Goal: Task Accomplishment & Management: Use online tool/utility

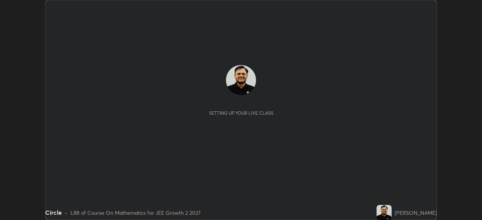
scroll to position [220, 481]
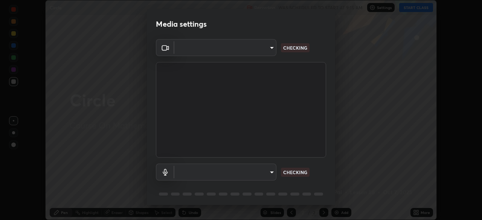
type input "39f420a8f8d33af7ad545f4bd8c914354ee6fe31ce268cb5502dc7cf40be593a"
click at [256, 173] on body "Erase all Circle Recording WAS SCHEDULED TO START AT 9:15 AM Settings START CLA…" at bounding box center [241, 110] width 482 height 220
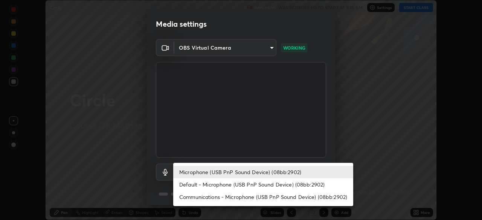
click at [249, 187] on li "Default - Microphone (USB PnP Sound Device) (08bb:2902)" at bounding box center [263, 184] width 180 height 12
type input "default"
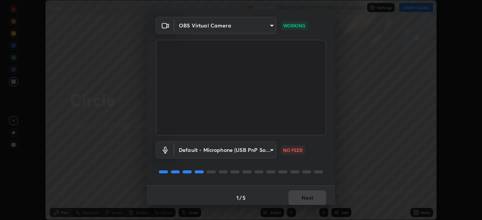
scroll to position [27, 0]
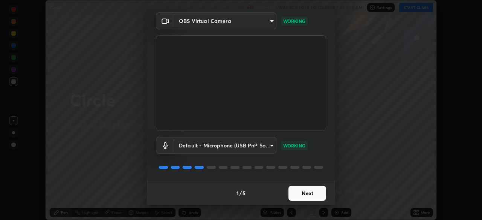
click at [305, 193] on button "Next" at bounding box center [307, 193] width 38 height 15
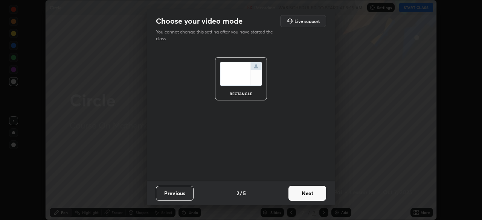
click at [308, 195] on button "Next" at bounding box center [307, 193] width 38 height 15
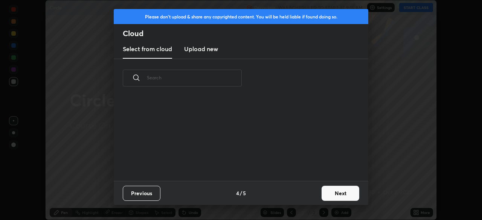
click at [313, 194] on div "Previous 4 / 5 Next" at bounding box center [241, 193] width 254 height 24
click at [328, 194] on button "Next" at bounding box center [340, 193] width 38 height 15
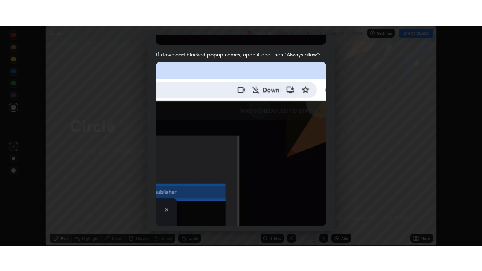
scroll to position [180, 0]
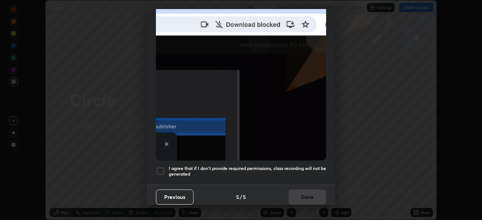
click at [161, 167] on div at bounding box center [160, 171] width 9 height 9
click at [305, 194] on button "Done" at bounding box center [307, 197] width 38 height 15
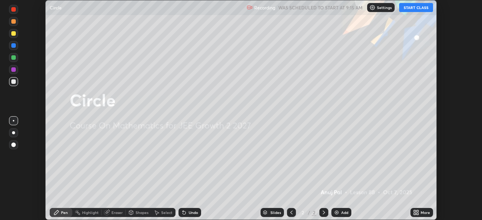
click at [410, 7] on button "START CLASS" at bounding box center [416, 7] width 34 height 9
click at [414, 211] on icon at bounding box center [414, 211] width 2 height 2
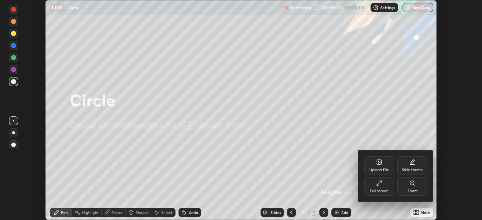
click at [375, 190] on div "Full screen" at bounding box center [378, 191] width 19 height 4
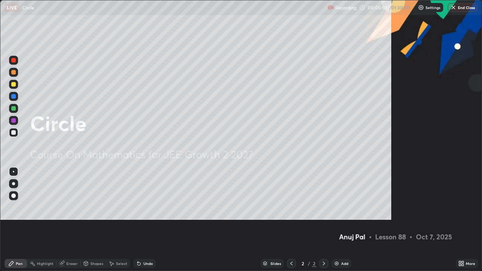
scroll to position [271, 482]
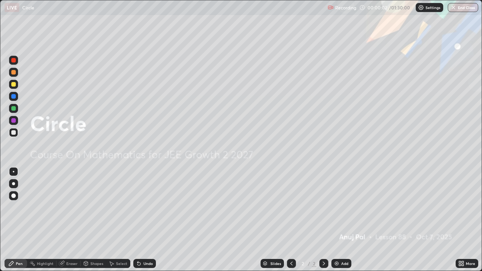
click at [341, 220] on div "Add" at bounding box center [344, 263] width 7 height 4
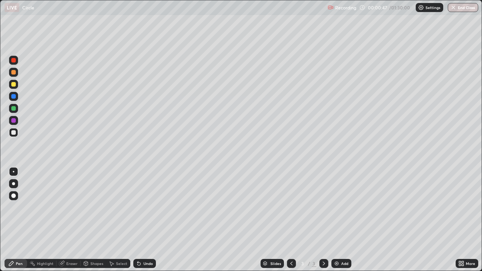
click at [15, 73] on div at bounding box center [13, 72] width 5 height 5
click at [14, 132] on div at bounding box center [13, 132] width 5 height 5
click at [150, 220] on div "Undo" at bounding box center [147, 263] width 9 height 4
click at [14, 109] on div at bounding box center [13, 108] width 5 height 5
click at [152, 220] on div "Undo" at bounding box center [144, 263] width 23 height 9
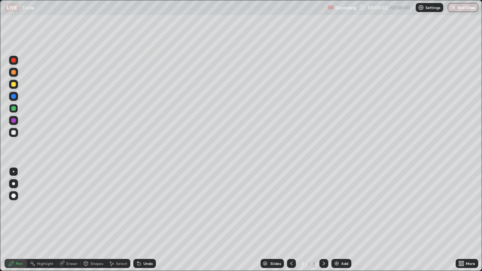
click at [151, 220] on div "Undo" at bounding box center [147, 263] width 9 height 4
click at [148, 220] on div "Undo" at bounding box center [147, 263] width 9 height 4
click at [14, 133] on div at bounding box center [13, 132] width 5 height 5
click at [143, 220] on div "Undo" at bounding box center [144, 263] width 23 height 9
click at [150, 220] on div "Undo" at bounding box center [144, 263] width 23 height 9
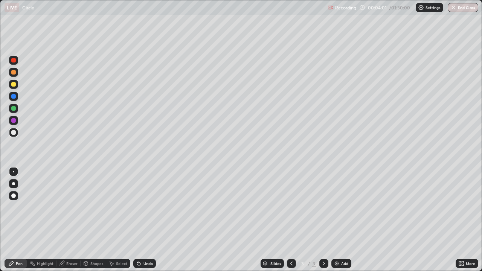
click at [148, 220] on div "Undo" at bounding box center [147, 263] width 9 height 4
click at [14, 109] on div at bounding box center [13, 108] width 5 height 5
click at [15, 121] on div at bounding box center [13, 120] width 5 height 5
click at [81, 220] on div "Shapes" at bounding box center [94, 263] width 26 height 15
click at [73, 220] on div "Eraser" at bounding box center [71, 263] width 11 height 4
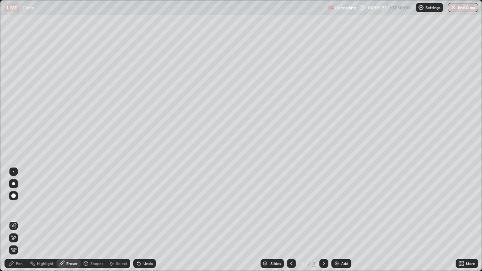
click at [21, 220] on div "Pen" at bounding box center [19, 263] width 7 height 4
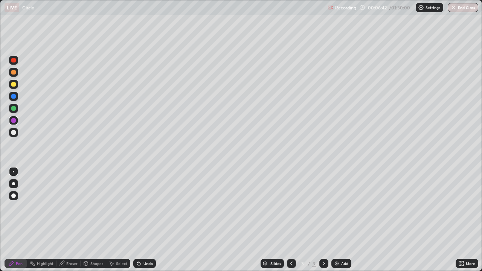
click at [13, 73] on div at bounding box center [13, 72] width 5 height 5
click at [337, 220] on img at bounding box center [336, 263] width 6 height 6
click at [15, 108] on div at bounding box center [13, 108] width 5 height 5
click at [144, 220] on div "Undo" at bounding box center [144, 263] width 23 height 9
click at [16, 132] on div at bounding box center [13, 132] width 9 height 9
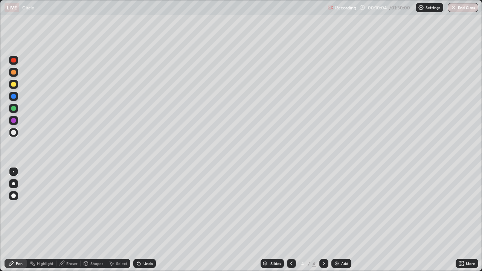
click at [146, 220] on div "Undo" at bounding box center [147, 263] width 9 height 4
click at [15, 85] on div at bounding box center [13, 84] width 5 height 5
click at [142, 220] on div "Undo" at bounding box center [144, 263] width 23 height 9
click at [146, 220] on div "Undo" at bounding box center [147, 263] width 9 height 4
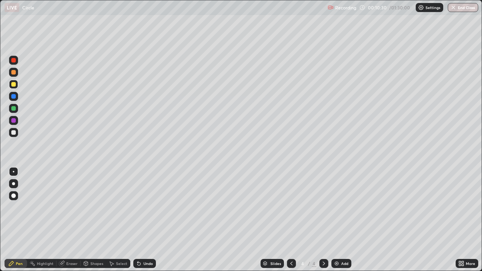
click at [147, 220] on div "Undo" at bounding box center [147, 263] width 9 height 4
click at [15, 133] on div at bounding box center [13, 132] width 5 height 5
click at [147, 220] on div "Undo" at bounding box center [147, 263] width 9 height 4
click at [150, 220] on div "Undo" at bounding box center [147, 263] width 9 height 4
click at [142, 220] on div "Undo" at bounding box center [144, 263] width 23 height 9
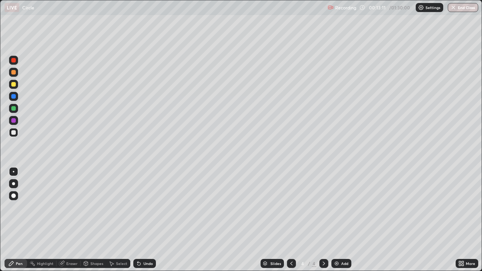
click at [15, 74] on div at bounding box center [13, 72] width 5 height 5
click at [150, 220] on div "Undo" at bounding box center [147, 263] width 9 height 4
click at [149, 220] on div "Undo" at bounding box center [144, 263] width 23 height 9
click at [150, 220] on div "Undo" at bounding box center [147, 263] width 9 height 4
click at [147, 220] on div "Undo" at bounding box center [147, 263] width 9 height 4
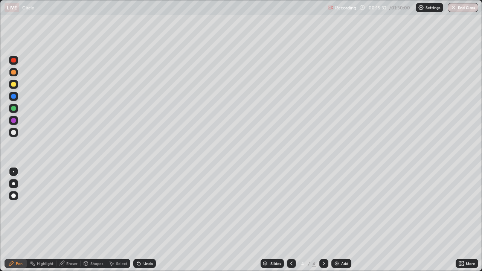
click at [150, 220] on div "Undo" at bounding box center [144, 263] width 23 height 9
click at [15, 134] on div at bounding box center [13, 132] width 9 height 9
click at [148, 220] on div "Undo" at bounding box center [147, 263] width 9 height 4
click at [14, 72] on div at bounding box center [13, 72] width 5 height 5
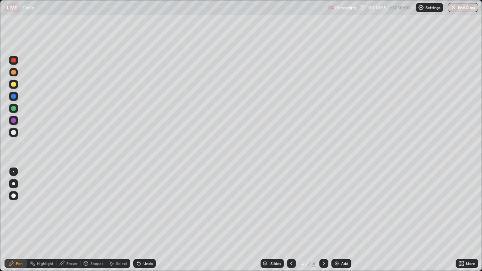
click at [338, 220] on img at bounding box center [336, 263] width 6 height 6
click at [147, 220] on div "Undo" at bounding box center [147, 263] width 9 height 4
click at [153, 220] on div "Undo" at bounding box center [144, 263] width 23 height 9
click at [149, 220] on div "Undo" at bounding box center [147, 263] width 9 height 4
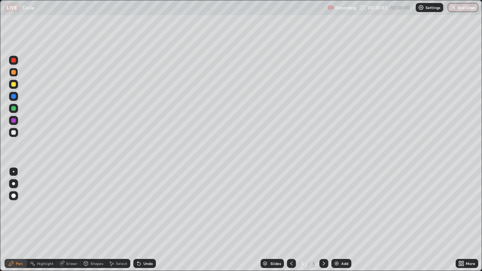
click at [150, 220] on div "Undo" at bounding box center [147, 263] width 9 height 4
click at [14, 133] on div at bounding box center [13, 132] width 5 height 5
click at [148, 220] on div "Undo" at bounding box center [147, 263] width 9 height 4
click at [14, 73] on div at bounding box center [13, 72] width 5 height 5
click at [339, 220] on div "Add" at bounding box center [341, 263] width 20 height 9
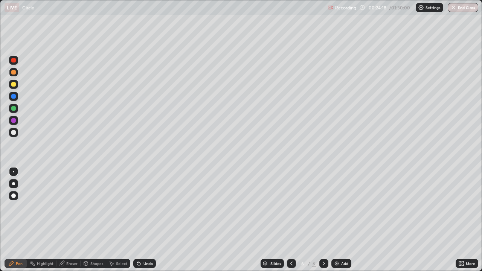
click at [14, 109] on div at bounding box center [13, 108] width 5 height 5
click at [144, 220] on div "Undo" at bounding box center [147, 263] width 9 height 4
click at [145, 220] on div "Undo" at bounding box center [147, 263] width 9 height 4
click at [14, 132] on div at bounding box center [13, 132] width 5 height 5
click at [146, 220] on div "Undo" at bounding box center [147, 263] width 9 height 4
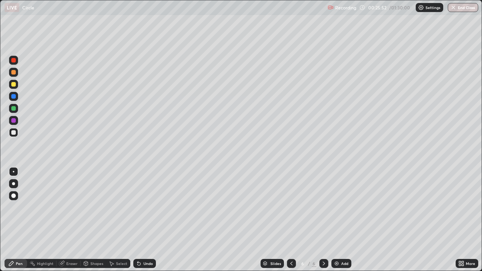
click at [14, 121] on div at bounding box center [13, 120] width 5 height 5
click at [15, 133] on div at bounding box center [13, 132] width 5 height 5
click at [13, 120] on div at bounding box center [13, 120] width 5 height 5
click at [14, 132] on div at bounding box center [13, 132] width 5 height 5
click at [12, 107] on div at bounding box center [13, 108] width 5 height 5
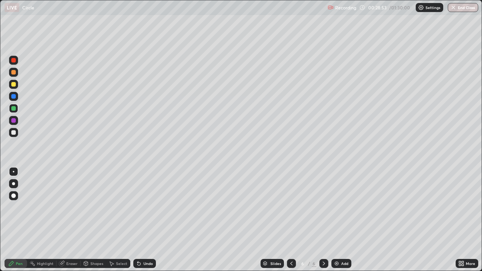
click at [152, 220] on div "Undo" at bounding box center [147, 263] width 9 height 4
click at [15, 97] on div at bounding box center [13, 96] width 5 height 5
click at [14, 73] on div at bounding box center [13, 72] width 5 height 5
click at [339, 220] on div "Add" at bounding box center [341, 263] width 20 height 9
click at [15, 109] on div at bounding box center [13, 108] width 5 height 5
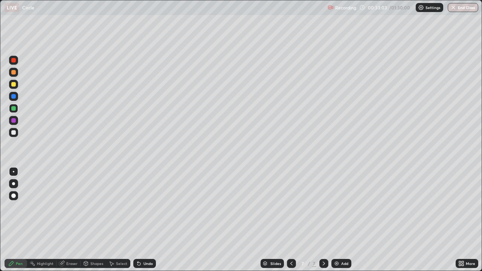
click at [145, 220] on div "Undo" at bounding box center [144, 263] width 23 height 9
click at [13, 83] on div at bounding box center [13, 84] width 5 height 5
click at [14, 73] on div at bounding box center [13, 72] width 5 height 5
click at [341, 220] on div "Add" at bounding box center [344, 263] width 7 height 4
click at [144, 220] on div "Undo" at bounding box center [147, 263] width 9 height 4
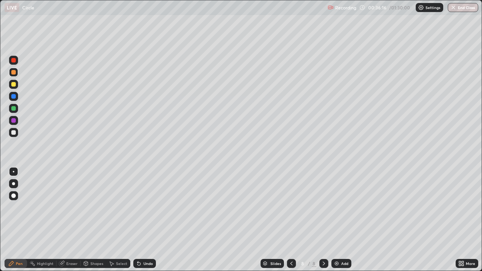
click at [147, 220] on div "Undo" at bounding box center [147, 263] width 9 height 4
click at [148, 220] on div "Undo" at bounding box center [144, 263] width 23 height 9
click at [149, 220] on div "Undo" at bounding box center [144, 263] width 23 height 9
click at [19, 132] on div at bounding box center [14, 132] width 12 height 12
click at [152, 220] on div "Undo" at bounding box center [144, 263] width 23 height 9
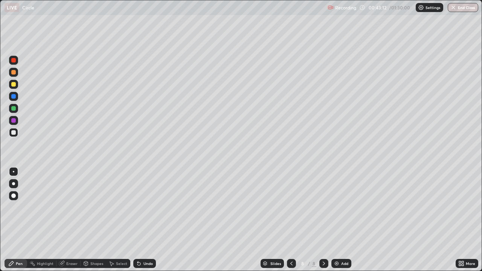
click at [152, 220] on div "Undo" at bounding box center [147, 263] width 9 height 4
click at [14, 108] on div at bounding box center [13, 108] width 5 height 5
click at [153, 220] on div "Undo" at bounding box center [144, 263] width 23 height 9
click at [12, 120] on div at bounding box center [13, 120] width 5 height 5
click at [144, 220] on div "Undo" at bounding box center [147, 263] width 9 height 4
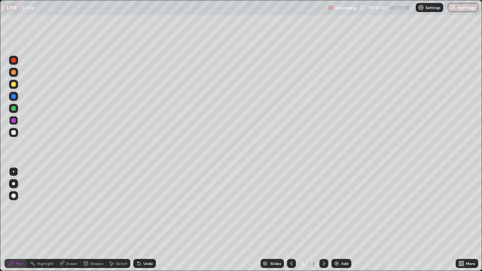
click at [14, 73] on div at bounding box center [13, 72] width 5 height 5
click at [341, 220] on div "Add" at bounding box center [344, 263] width 7 height 4
click at [151, 220] on div "Undo" at bounding box center [147, 263] width 9 height 4
click at [153, 220] on div "Undo" at bounding box center [144, 263] width 23 height 9
click at [16, 133] on div at bounding box center [13, 132] width 9 height 9
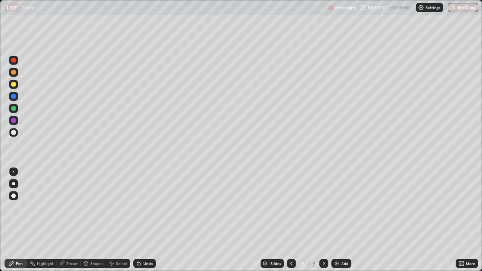
click at [14, 109] on div at bounding box center [13, 108] width 5 height 5
click at [144, 220] on div "Undo" at bounding box center [147, 263] width 9 height 4
click at [13, 133] on div at bounding box center [13, 132] width 5 height 5
click at [14, 84] on div at bounding box center [13, 84] width 5 height 5
click at [152, 220] on div "Undo" at bounding box center [147, 263] width 9 height 4
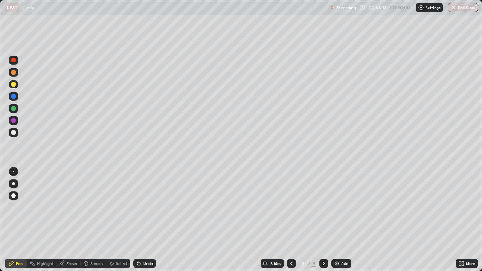
click at [14, 132] on div at bounding box center [13, 132] width 5 height 5
click at [148, 220] on div "Undo" at bounding box center [147, 263] width 9 height 4
click at [152, 220] on div "Undo" at bounding box center [144, 263] width 23 height 9
click at [147, 220] on div "Undo" at bounding box center [147, 263] width 9 height 4
click at [15, 73] on div at bounding box center [13, 72] width 5 height 5
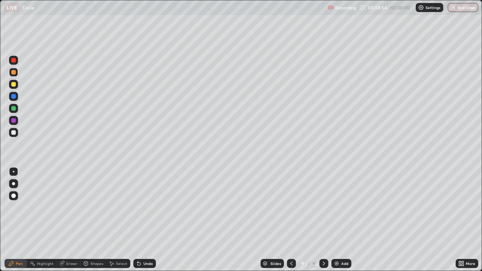
click at [339, 220] on div "Add" at bounding box center [341, 263] width 20 height 9
click at [149, 220] on div "Undo" at bounding box center [144, 263] width 23 height 9
click at [152, 220] on div "Undo" at bounding box center [143, 263] width 26 height 15
click at [17, 134] on div at bounding box center [13, 132] width 9 height 9
click at [17, 84] on div at bounding box center [13, 84] width 9 height 9
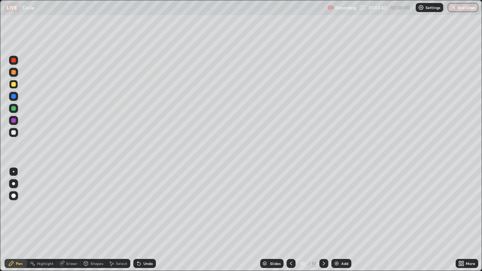
click at [74, 220] on div "Eraser" at bounding box center [71, 263] width 11 height 4
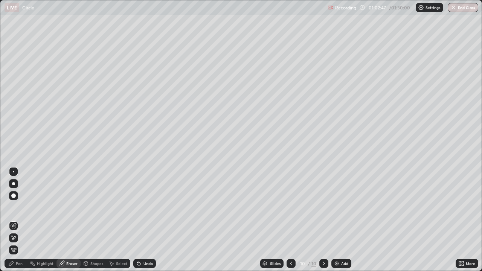
click at [17, 220] on div "Pen" at bounding box center [19, 263] width 7 height 4
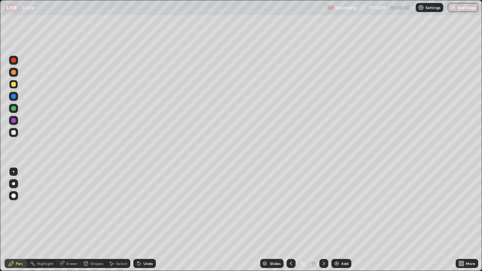
click at [13, 132] on div at bounding box center [13, 132] width 5 height 5
click at [73, 220] on div "Eraser" at bounding box center [71, 263] width 11 height 4
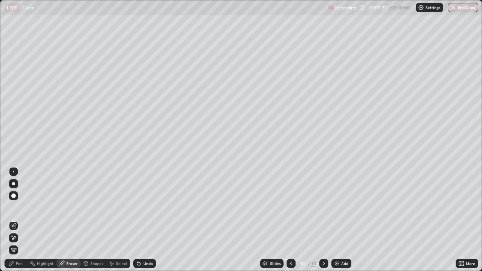
click at [22, 220] on div "Pen" at bounding box center [19, 263] width 7 height 4
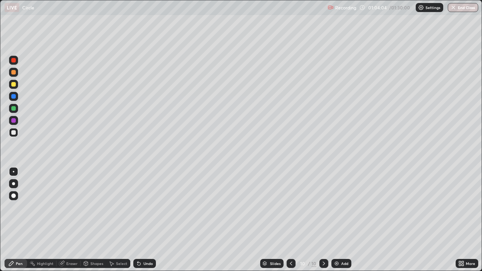
click at [144, 220] on div "Undo" at bounding box center [144, 263] width 23 height 9
click at [145, 220] on div "Undo" at bounding box center [144, 263] width 23 height 9
click at [15, 72] on div at bounding box center [13, 72] width 5 height 5
click at [341, 220] on div "Add" at bounding box center [344, 263] width 7 height 4
click at [15, 134] on div at bounding box center [13, 132] width 5 height 5
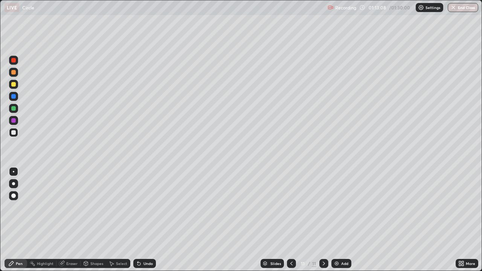
click at [14, 109] on div at bounding box center [13, 108] width 5 height 5
click at [145, 220] on div "Undo" at bounding box center [144, 263] width 23 height 9
click at [12, 85] on div at bounding box center [13, 84] width 5 height 5
click at [146, 220] on div "Undo" at bounding box center [144, 263] width 23 height 9
click at [15, 119] on div at bounding box center [13, 120] width 5 height 5
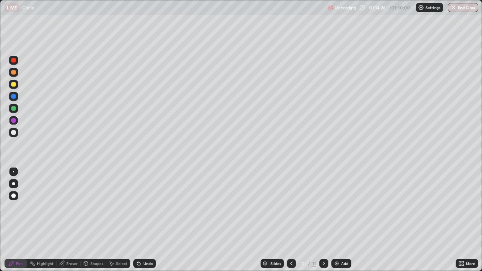
click at [146, 220] on div "Undo" at bounding box center [147, 263] width 9 height 4
click at [152, 220] on div "Undo" at bounding box center [144, 263] width 23 height 9
click at [149, 220] on div "Undo" at bounding box center [147, 263] width 9 height 4
click at [13, 84] on div at bounding box center [13, 84] width 5 height 5
click at [147, 220] on div "Undo" at bounding box center [147, 263] width 9 height 4
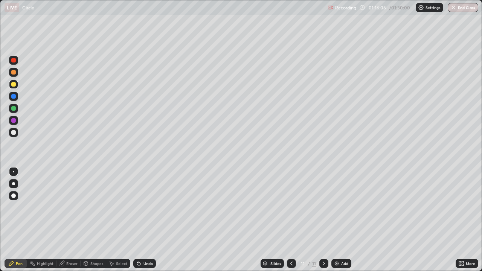
click at [146, 220] on div "Undo" at bounding box center [147, 263] width 9 height 4
click at [461, 9] on button "End Class" at bounding box center [462, 7] width 30 height 9
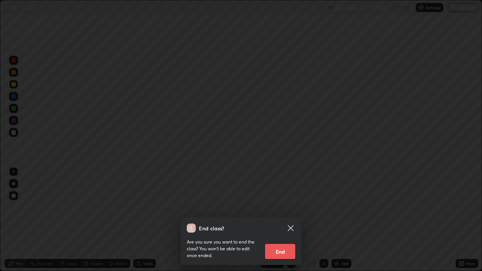
click at [281, 220] on button "End" at bounding box center [280, 251] width 30 height 15
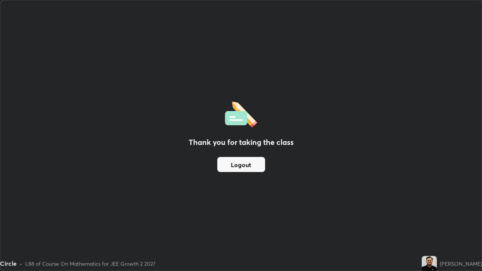
click at [248, 163] on button "Logout" at bounding box center [241, 164] width 48 height 15
